Goal: Navigation & Orientation: Find specific page/section

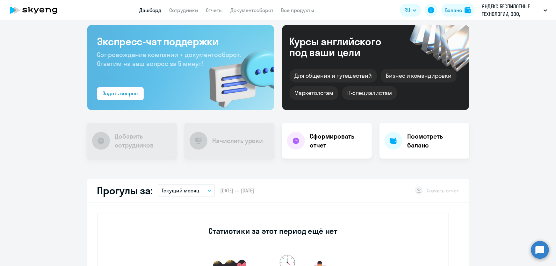
click at [542, 252] on circle at bounding box center [540, 250] width 18 height 18
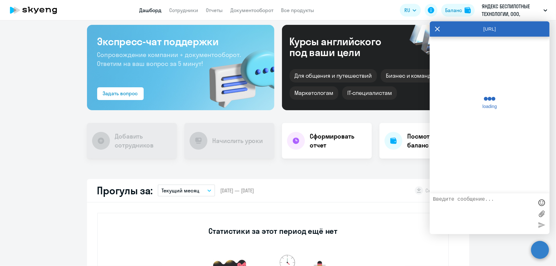
scroll to position [0, 0]
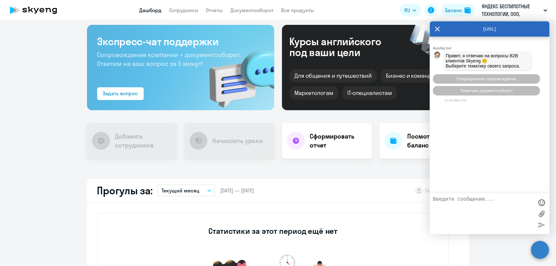
click at [363, 175] on div "Важные контакты Экспресс-чат поддержки Сопровождение компании + документооборот…" at bounding box center [278, 143] width 556 height 246
click at [440, 27] on div "[URL]" at bounding box center [490, 28] width 120 height 15
click at [440, 29] on icon at bounding box center [437, 28] width 5 height 15
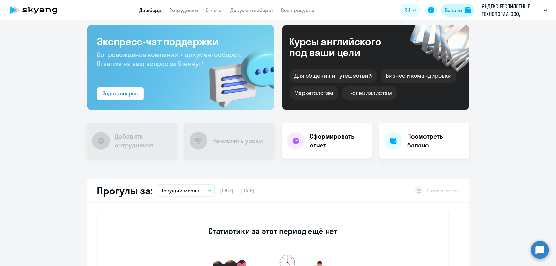
click at [463, 8] on button "Баланс" at bounding box center [457, 10] width 33 height 13
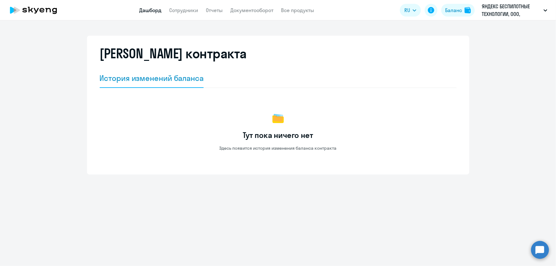
click at [152, 10] on link "Дашборд" at bounding box center [151, 10] width 22 height 6
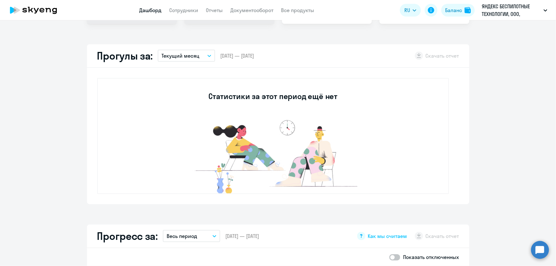
scroll to position [174, 0]
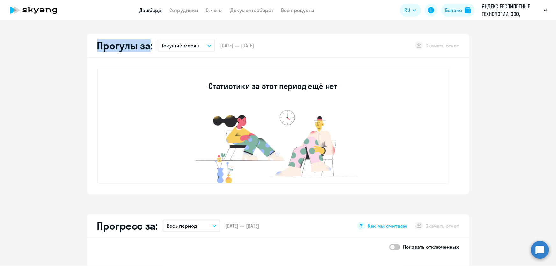
drag, startPoint x: 95, startPoint y: 49, endPoint x: 147, endPoint y: 48, distance: 52.6
click at [147, 48] on h2 "Прогулы за:" at bounding box center [125, 45] width 56 height 13
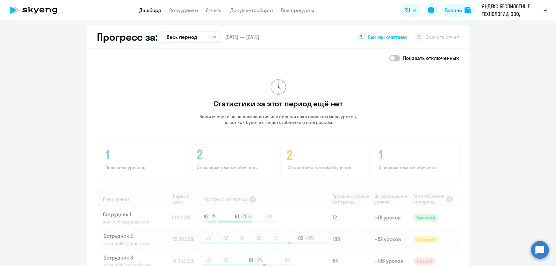
scroll to position [376, 0]
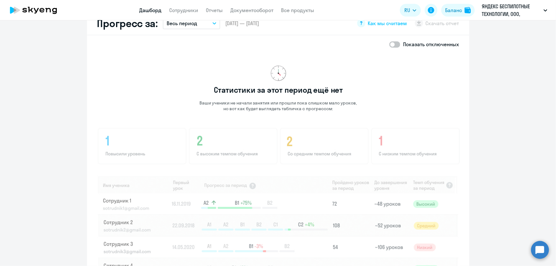
click at [204, 24] on button "Весь период" at bounding box center [191, 23] width 57 height 12
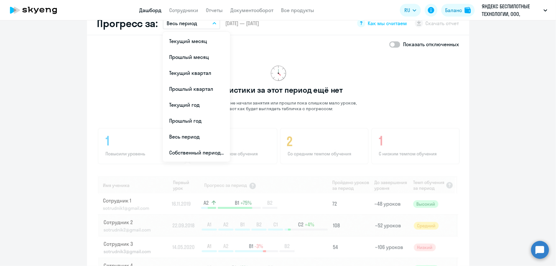
click at [116, 105] on div "Статистики за этот период ещё нет Ваши ученики не начали занятия или прошли пок…" at bounding box center [278, 175] width 362 height 245
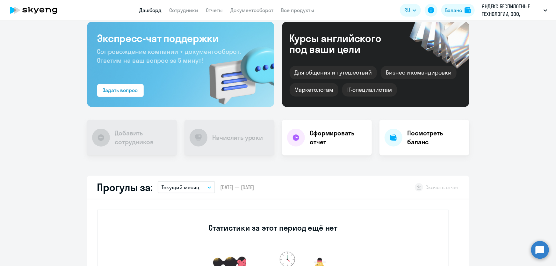
scroll to position [0, 0]
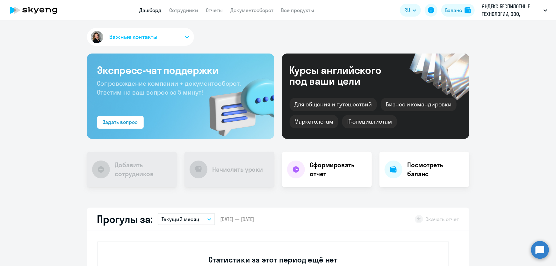
click at [181, 6] on app-menu-item-link "Сотрудники" at bounding box center [183, 10] width 29 height 8
click at [189, 10] on link "Сотрудники" at bounding box center [183, 10] width 29 height 6
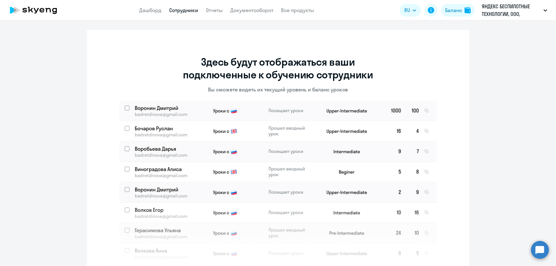
scroll to position [1, 0]
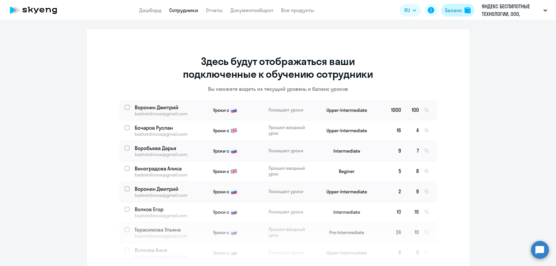
click at [457, 14] on button "Баланс" at bounding box center [457, 10] width 33 height 13
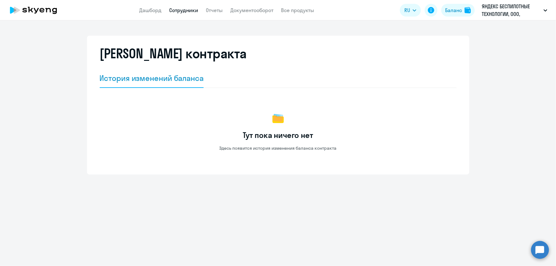
click at [180, 9] on link "Сотрудники" at bounding box center [183, 10] width 29 height 6
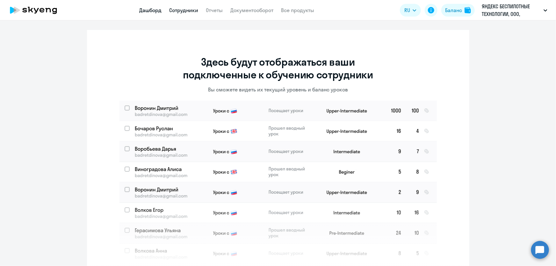
click at [155, 13] on link "Дашборд" at bounding box center [151, 10] width 22 height 6
